Goal: Transaction & Acquisition: Purchase product/service

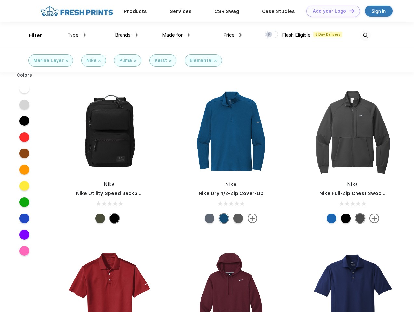
click at [331, 11] on link "Add your Logo Design Tool" at bounding box center [334, 11] width 54 height 11
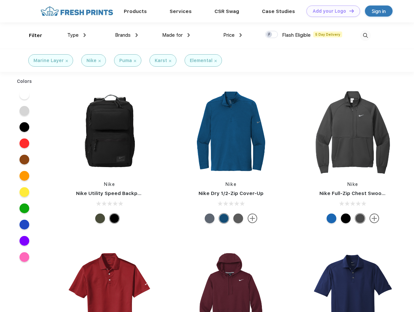
click at [0, 0] on div "Design Tool" at bounding box center [0, 0] width 0 height 0
click at [349, 11] on link "Add your Logo Design Tool" at bounding box center [334, 11] width 54 height 11
click at [31, 35] on div "Filter" at bounding box center [35, 35] width 13 height 7
click at [77, 35] on span "Type" at bounding box center [72, 35] width 11 height 6
click at [126, 35] on span "Brands" at bounding box center [123, 35] width 16 height 6
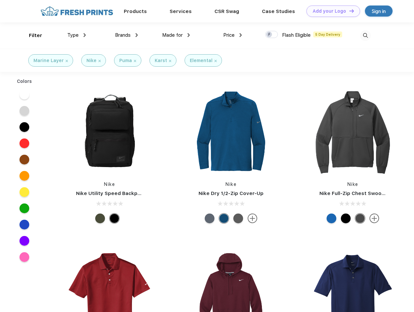
click at [176, 35] on span "Made for" at bounding box center [172, 35] width 20 height 6
click at [233, 35] on span "Price" at bounding box center [228, 35] width 11 height 6
click at [272, 35] on div at bounding box center [271, 34] width 13 height 7
click at [269, 35] on input "checkbox" at bounding box center [267, 33] width 4 height 4
click at [365, 35] on img at bounding box center [365, 35] width 11 height 11
